Goal: Information Seeking & Learning: Learn about a topic

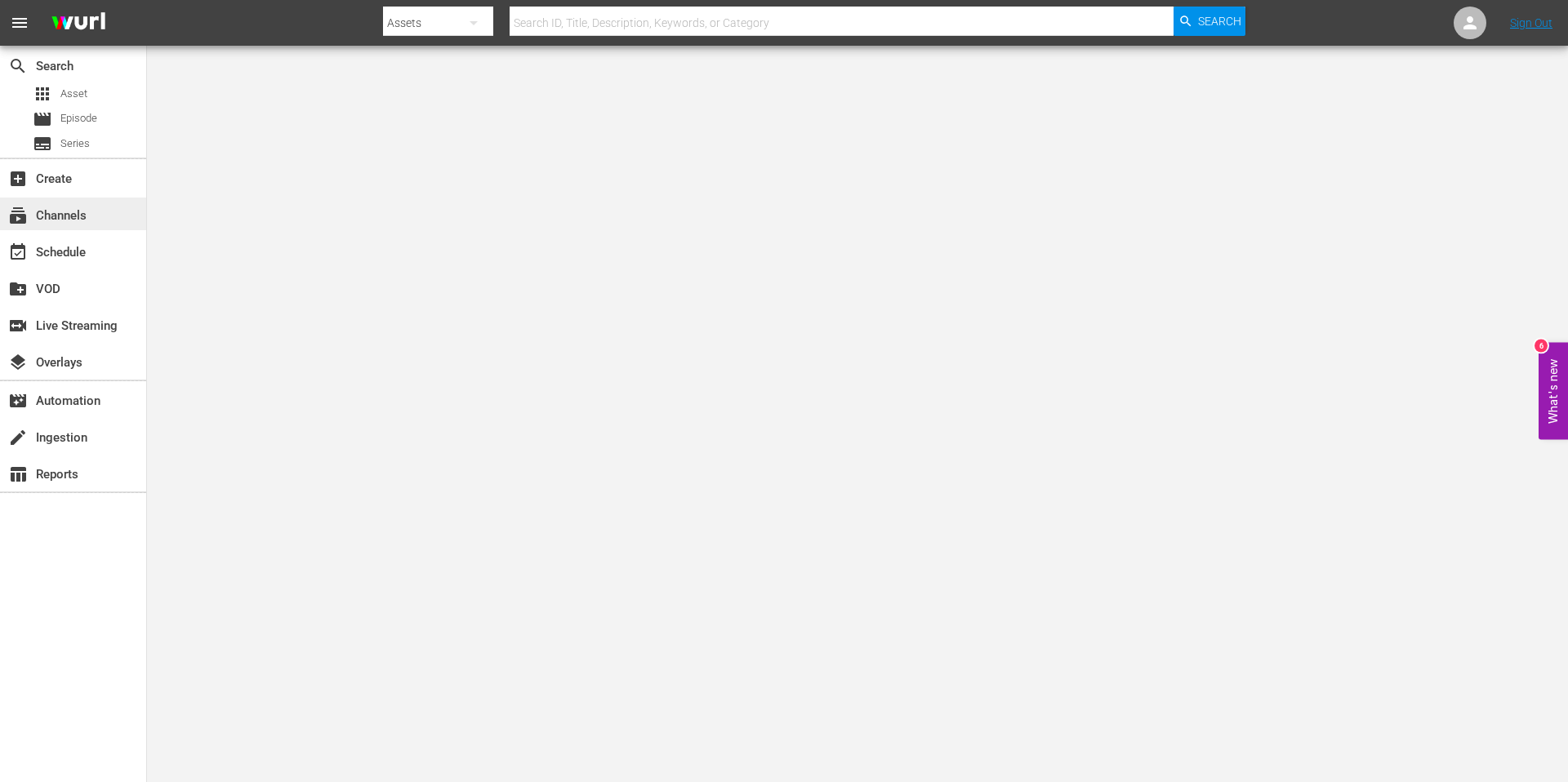
click at [37, 220] on div "subscriptions Channels" at bounding box center [46, 213] width 91 height 14
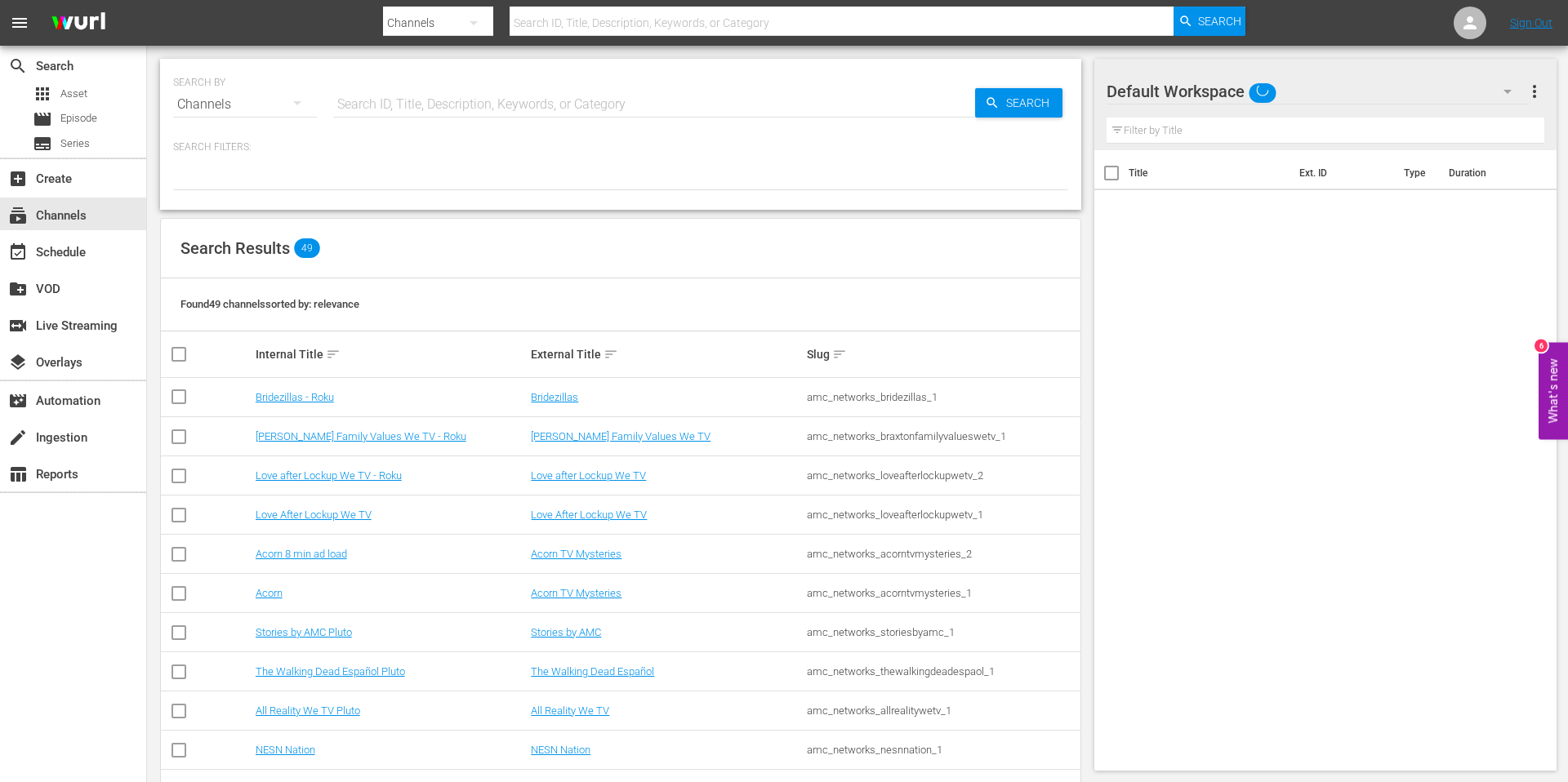
click at [385, 98] on input "text" at bounding box center [654, 105] width 642 height 39
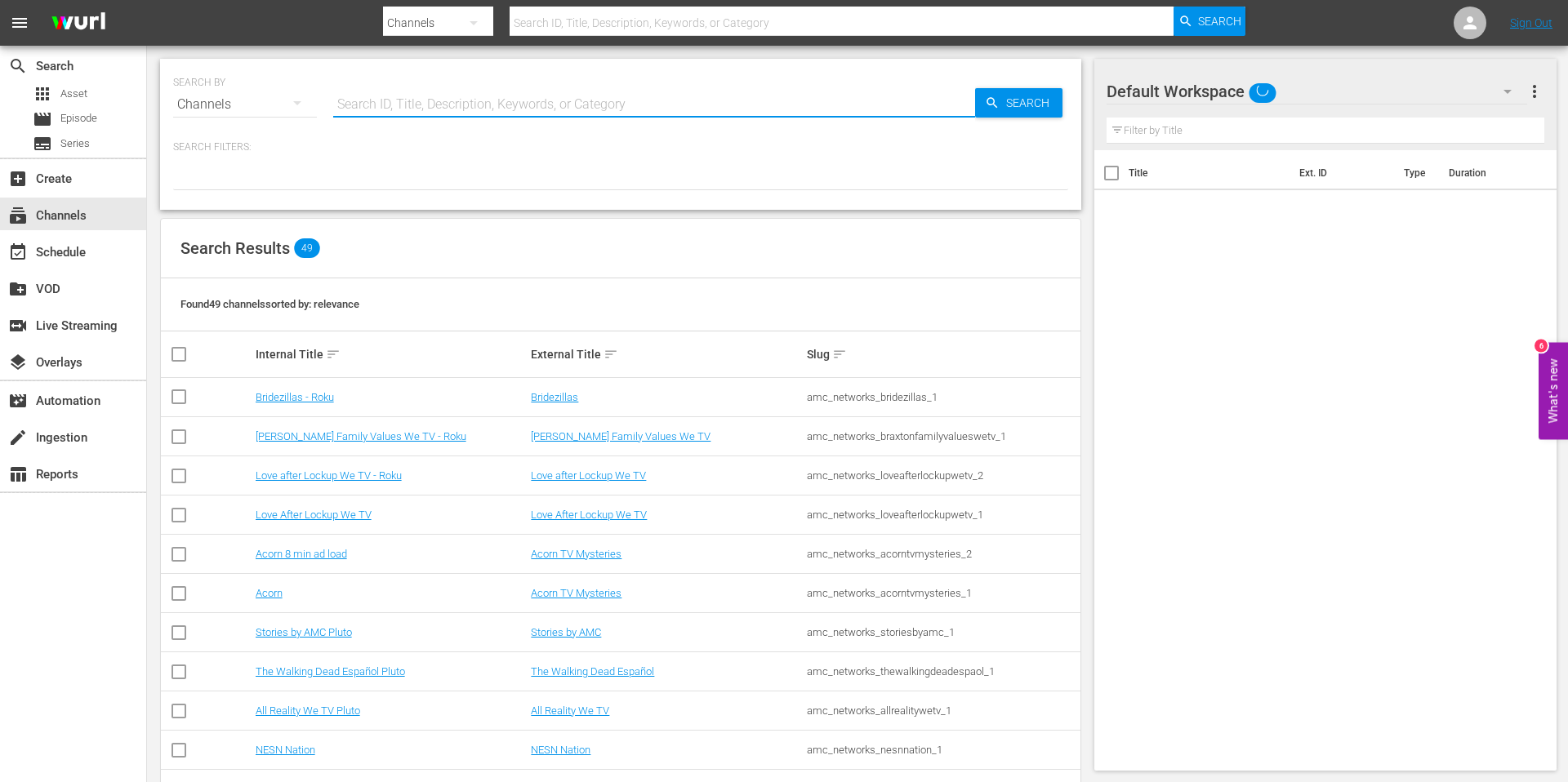
click at [382, 282] on div "Found 49 channels sorted by: relevance" at bounding box center [621, 305] width 919 height 53
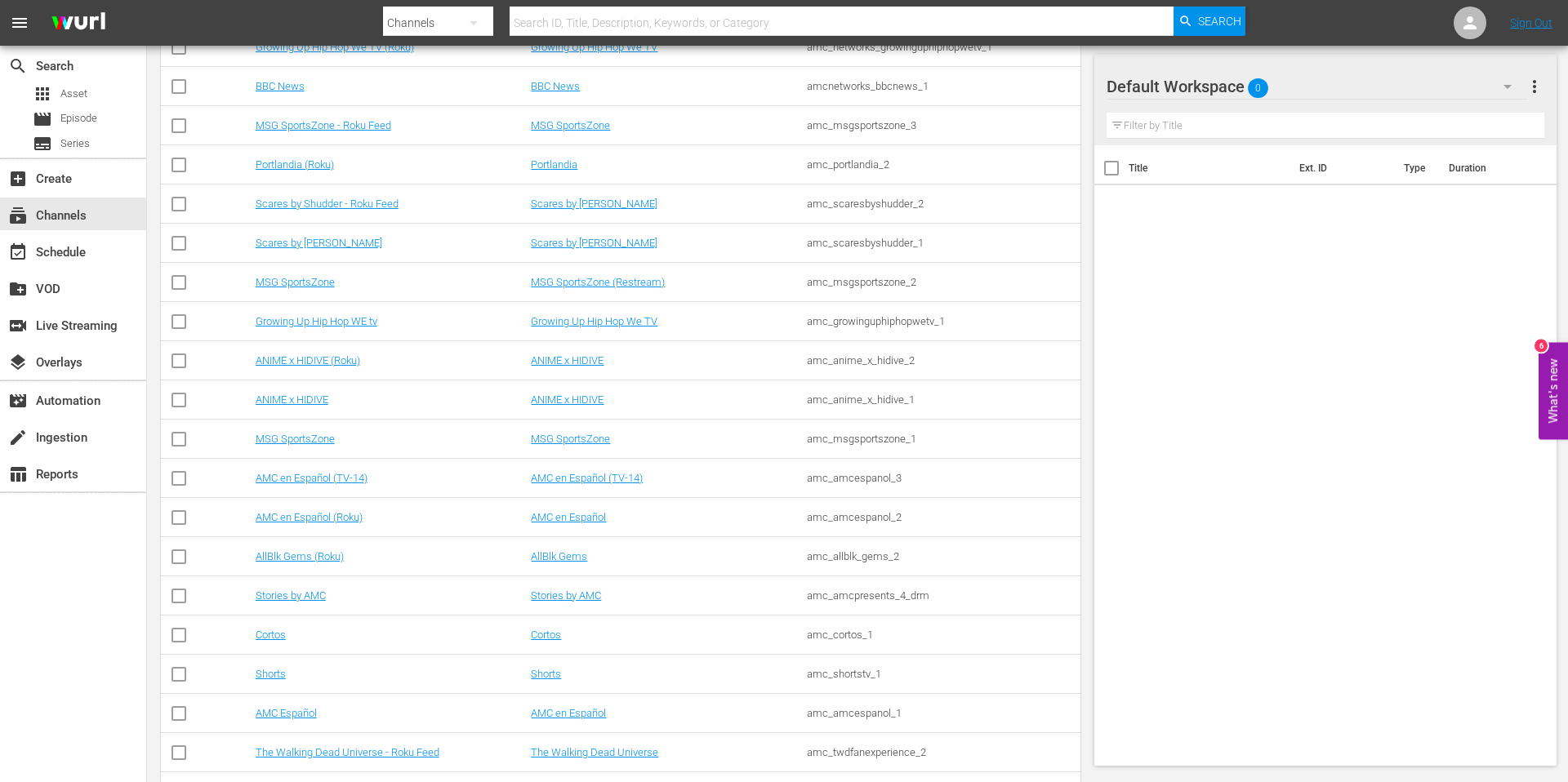
scroll to position [754, 0]
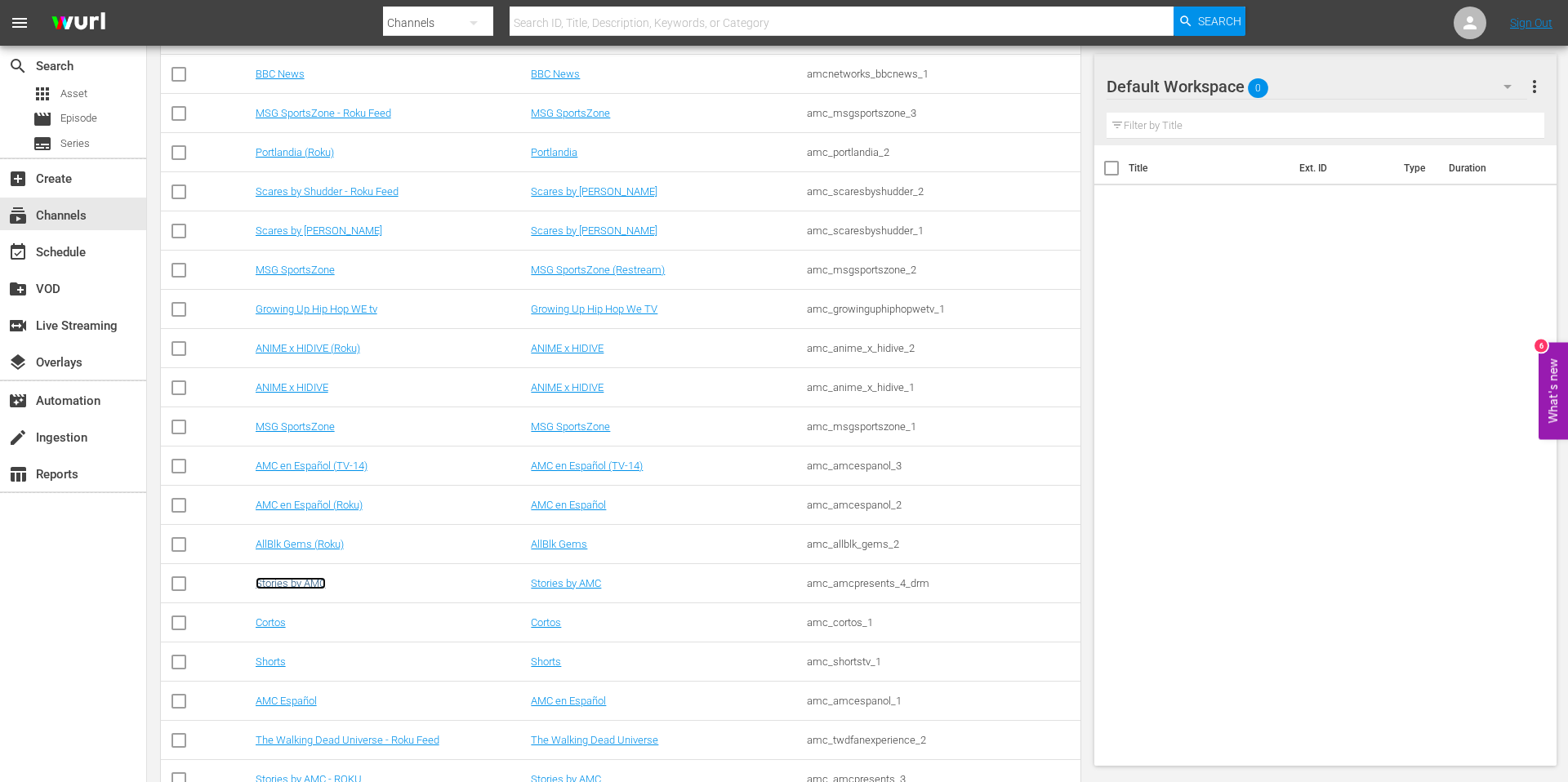
click at [289, 581] on link "Stories by AMC" at bounding box center [290, 583] width 70 height 13
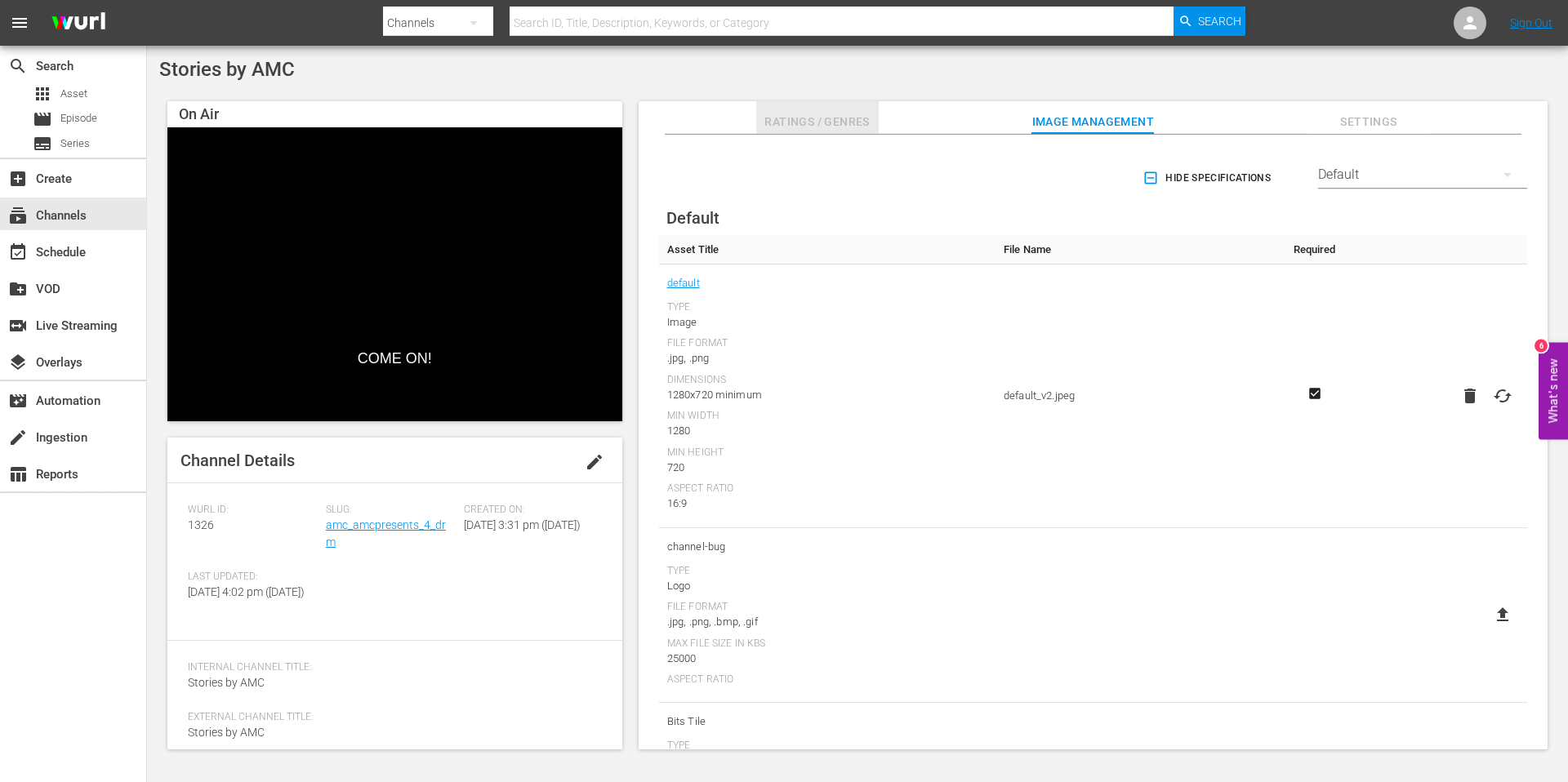
click at [782, 106] on button "Ratings / Genres" at bounding box center [817, 117] width 123 height 32
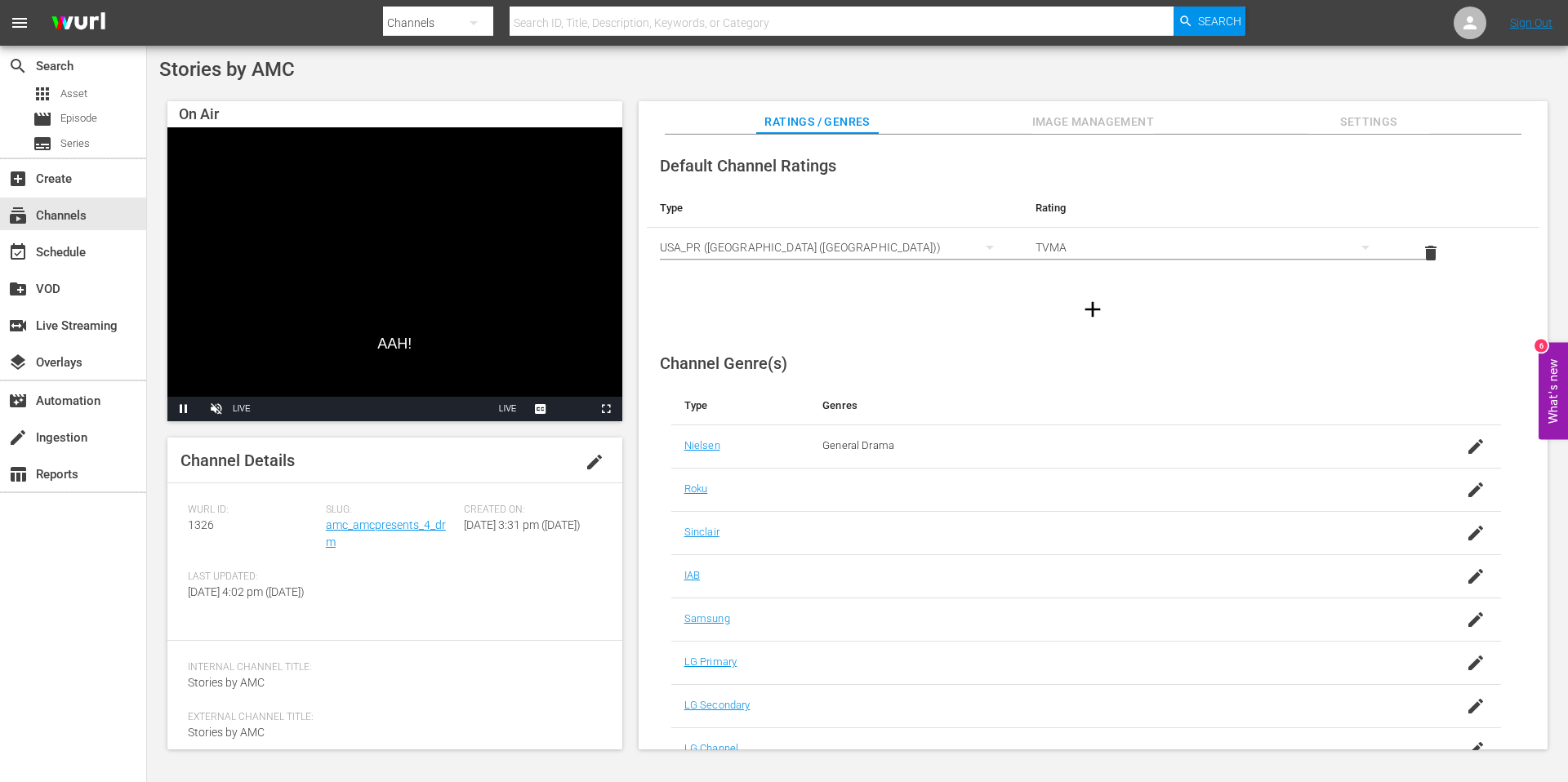
click at [619, 30] on input "text" at bounding box center [841, 23] width 664 height 39
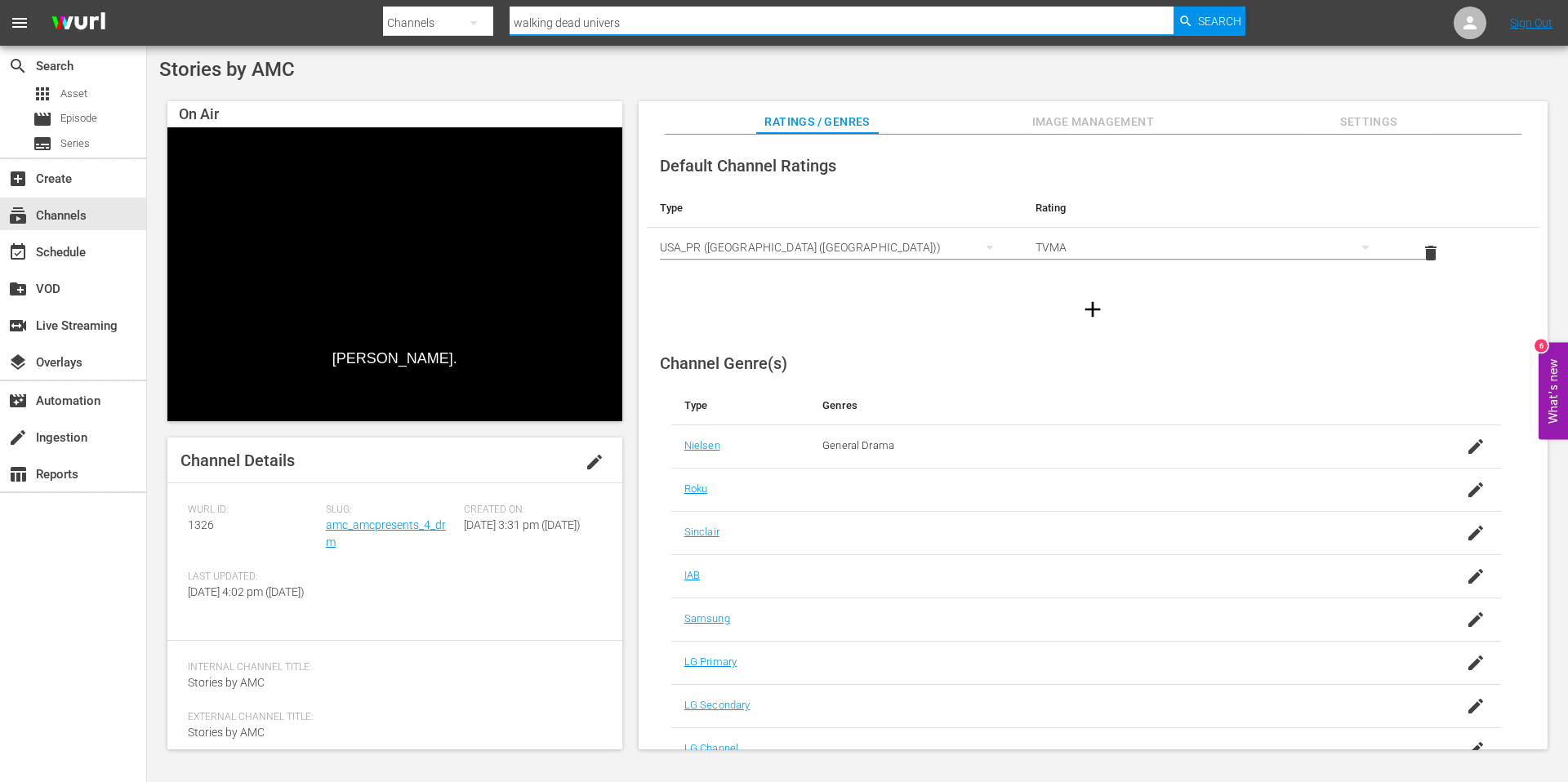
type input "walking dead universe"
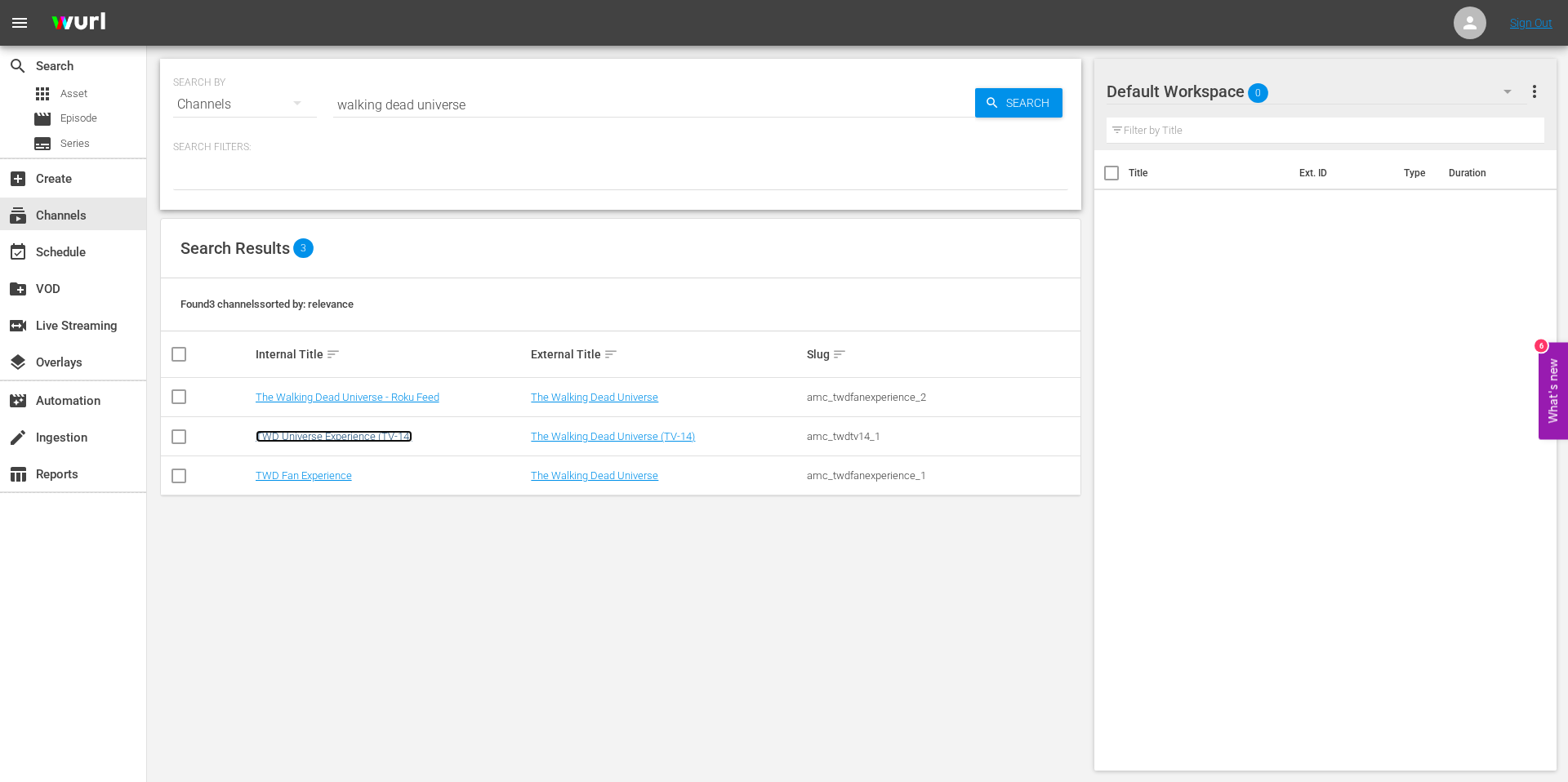
click at [292, 440] on link "TWD Universe Experience (TV-14)" at bounding box center [333, 436] width 157 height 13
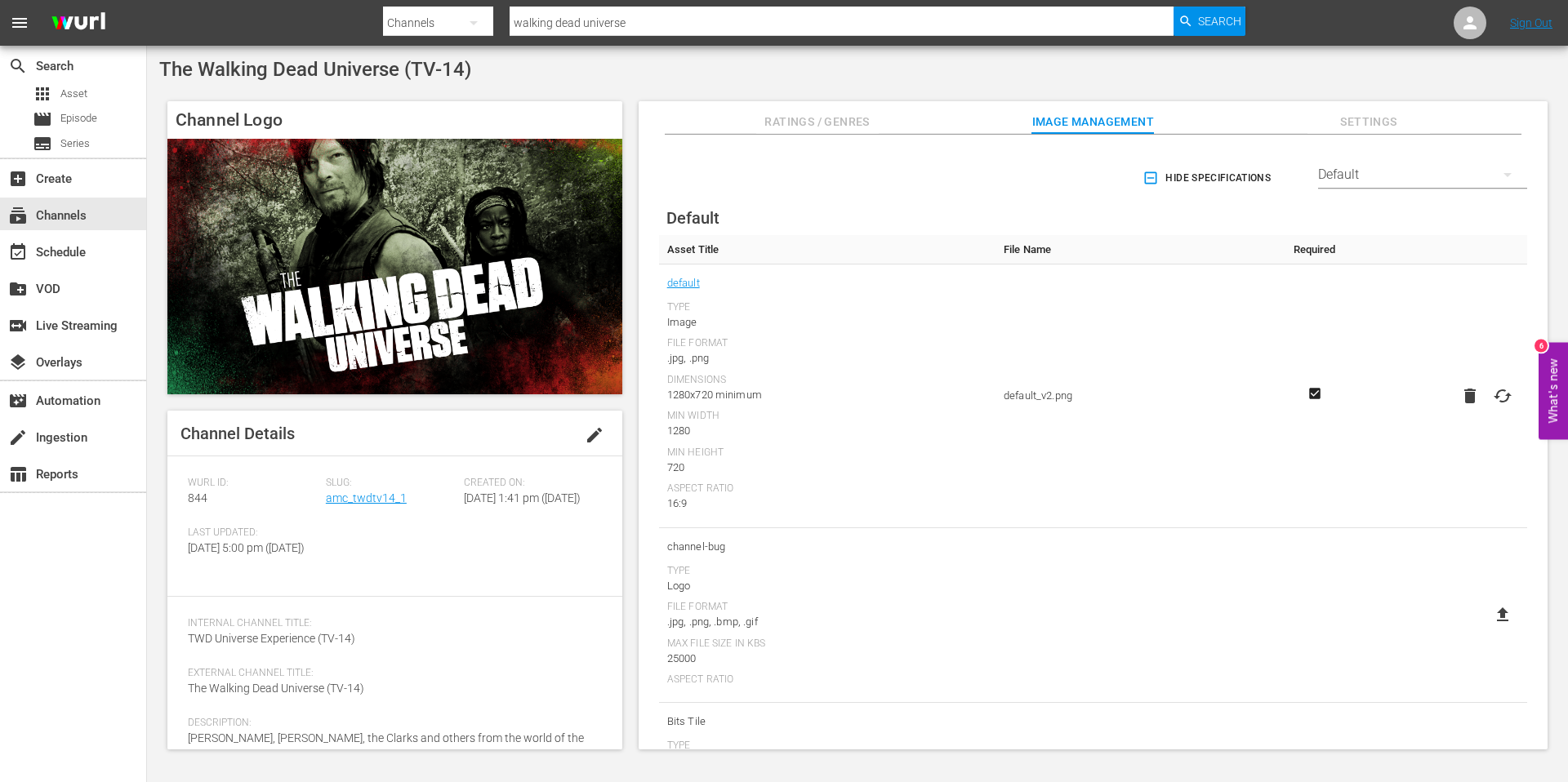
click at [821, 125] on span "Ratings / Genres" at bounding box center [817, 122] width 123 height 21
